Goal: Task Accomplishment & Management: Manage account settings

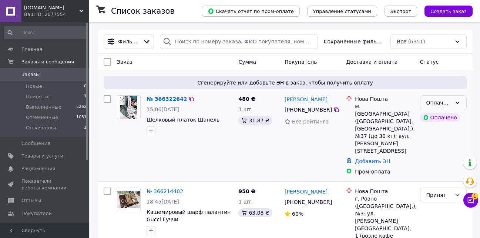
click at [437, 103] on div "Оплаченный" at bounding box center [439, 103] width 25 height 8
click at [436, 117] on li "Принят" at bounding box center [444, 118] width 46 height 13
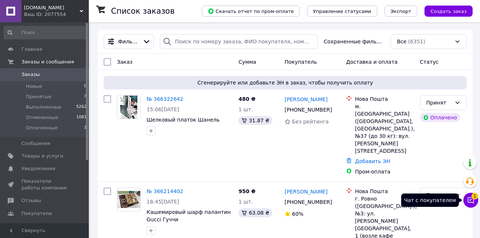
click at [471, 199] on icon at bounding box center [471, 200] width 6 height 6
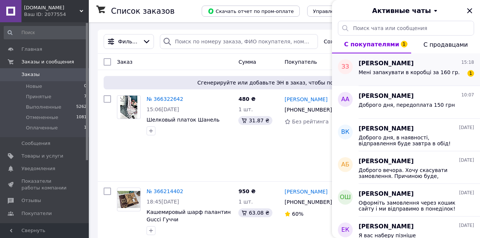
click at [405, 68] on div "Мені запакувати в коробці за 160 гр. 1" at bounding box center [417, 74] width 116 height 12
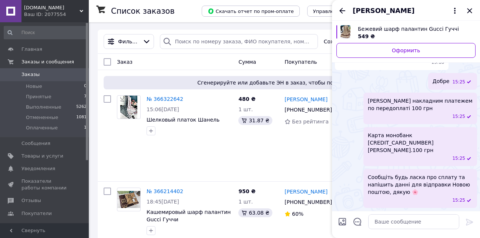
scroll to position [361, 0]
click at [472, 11] on icon "Закрыть" at bounding box center [470, 10] width 9 height 9
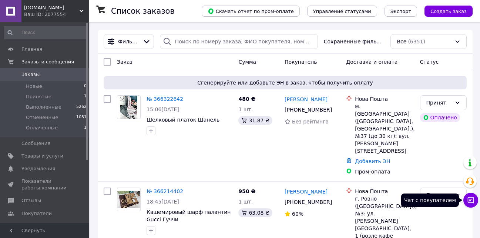
click at [469, 199] on icon at bounding box center [471, 199] width 7 height 7
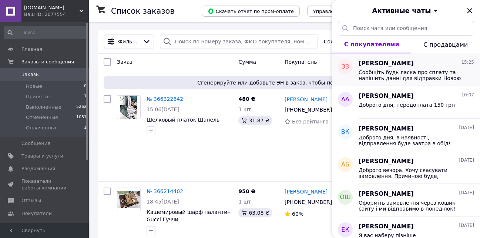
click at [399, 71] on span "Сообщіть будь ласка про сплату та напішить данні для відправки Новою поштою, дя…" at bounding box center [411, 75] width 105 height 12
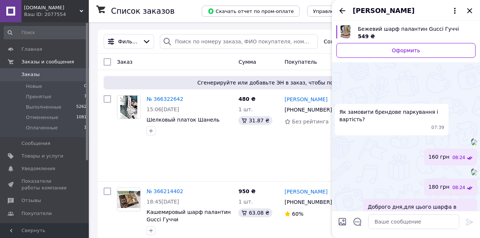
scroll to position [380, 0]
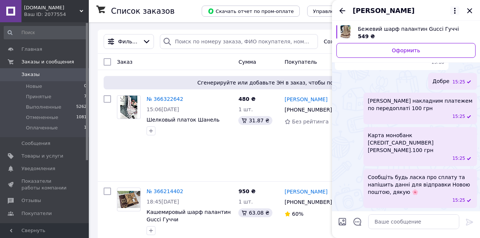
click at [455, 10] on icon at bounding box center [455, 10] width 9 height 9
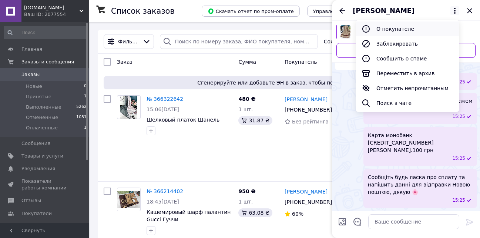
click at [390, 27] on button "О покупателе" at bounding box center [408, 28] width 104 height 15
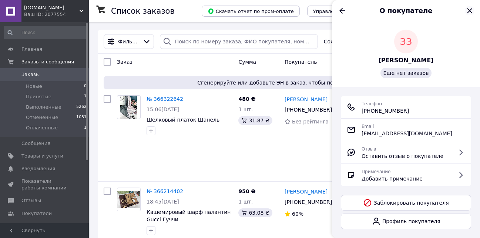
click at [469, 9] on icon "Закрыть" at bounding box center [470, 10] width 9 height 9
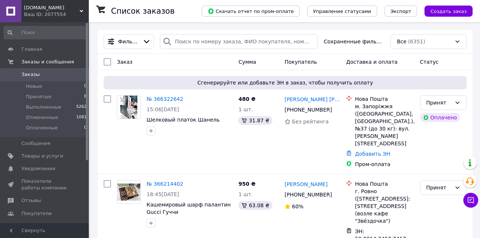
click at [67, 9] on span "[DOMAIN_NAME]" at bounding box center [52, 7] width 56 height 7
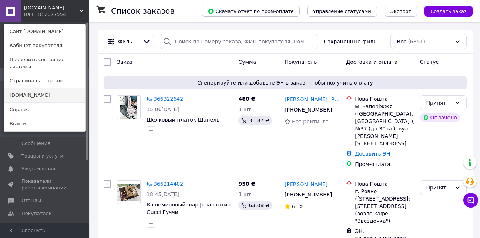
click at [36, 88] on link "[DOMAIN_NAME]" at bounding box center [44, 95] width 81 height 14
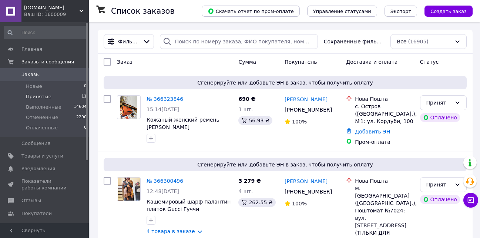
click at [37, 96] on span "Принятые" at bounding box center [39, 96] width 26 height 7
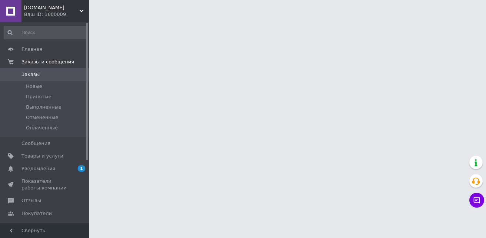
click at [40, 167] on span "Уведомления" at bounding box center [38, 168] width 34 height 7
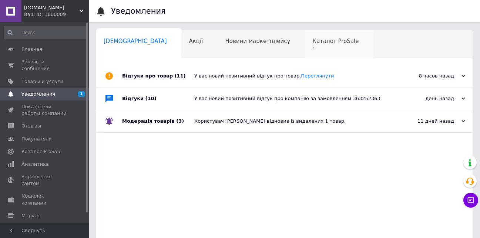
click at [313, 44] on span "Каталог ProSale" at bounding box center [336, 41] width 46 height 7
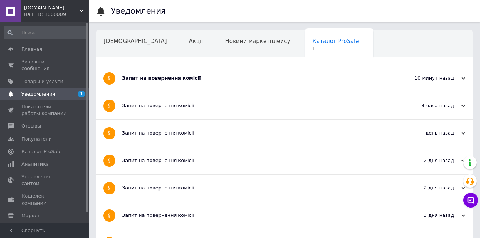
click at [204, 73] on div "Запит на повернення комісії" at bounding box center [256, 78] width 269 height 27
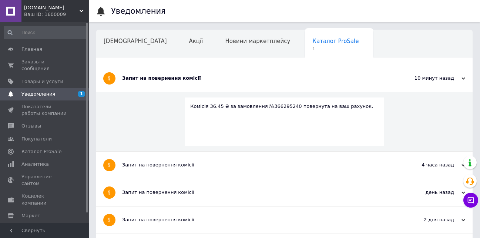
click at [212, 79] on div "Запит на повернення комісії" at bounding box center [256, 78] width 269 height 7
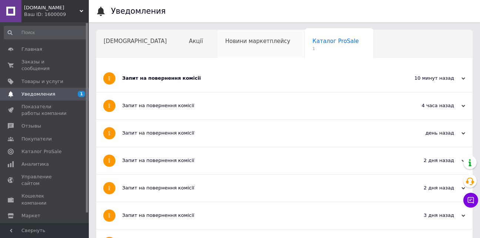
click at [218, 47] on div "Новини маркетплейсу" at bounding box center [261, 44] width 87 height 28
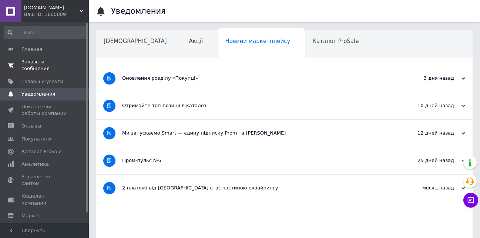
click at [36, 61] on span "Заказы и сообщения" at bounding box center [44, 65] width 47 height 13
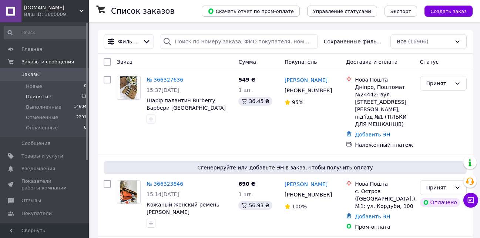
click at [37, 94] on span "Принятые" at bounding box center [39, 96] width 26 height 7
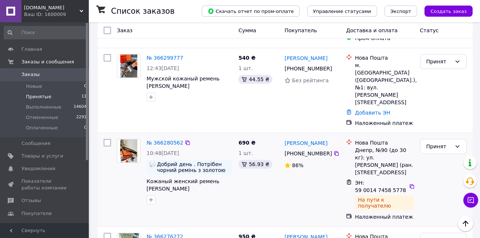
scroll to position [333, 0]
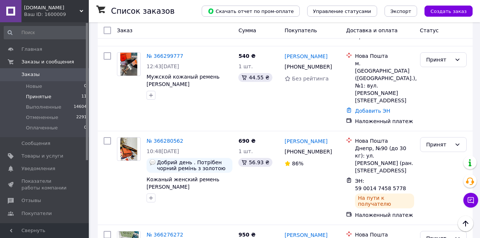
click at [40, 94] on span "Принятые" at bounding box center [39, 96] width 26 height 7
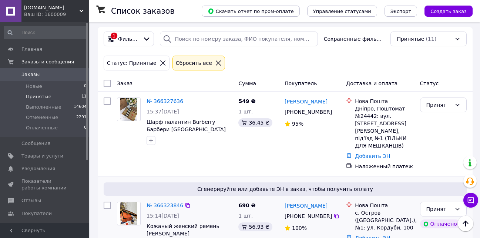
scroll to position [0, 0]
